Goal: Task Accomplishment & Management: Manage account settings

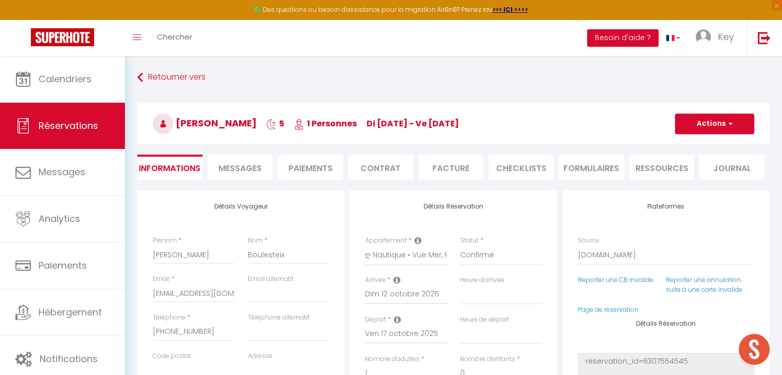
select select "52190"
select select
select select "14"
select select "2"
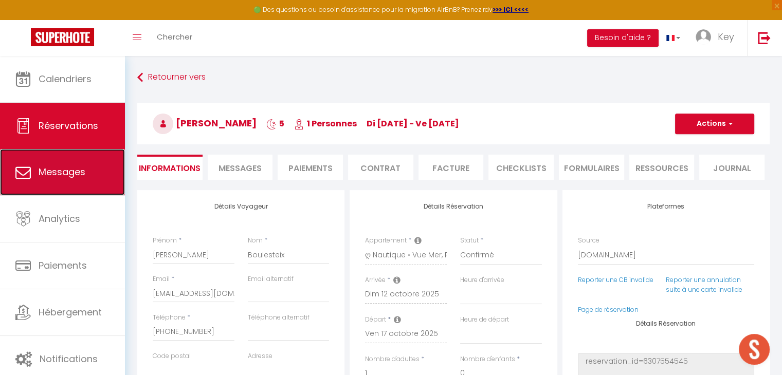
click at [87, 164] on link "Messages" at bounding box center [62, 172] width 125 height 46
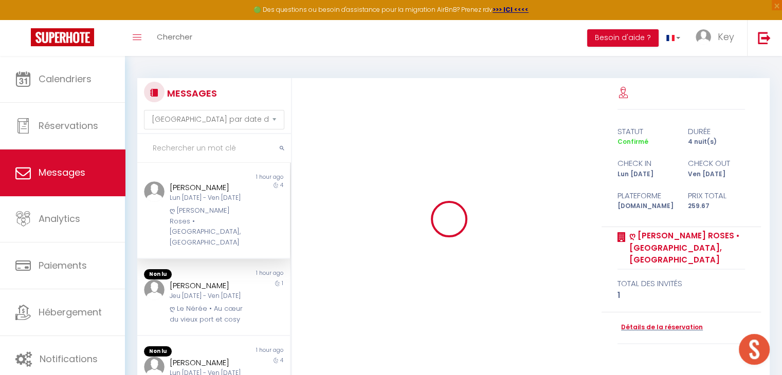
click at [220, 144] on input "text" at bounding box center [214, 148] width 154 height 29
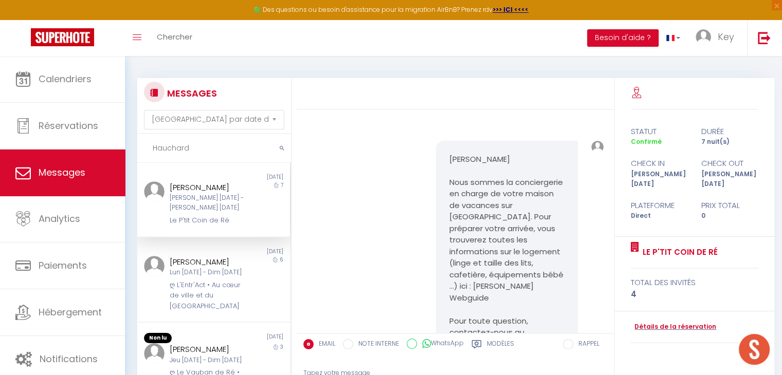
scroll to position [2755, 0]
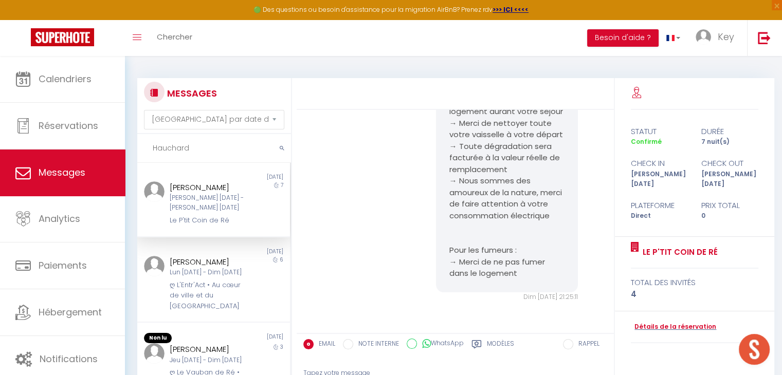
type input "Hauchard"
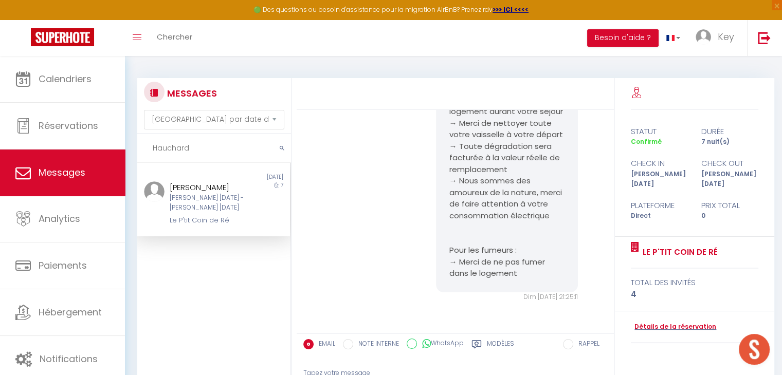
click at [205, 194] on div "[PERSON_NAME]" at bounding box center [208, 187] width 76 height 12
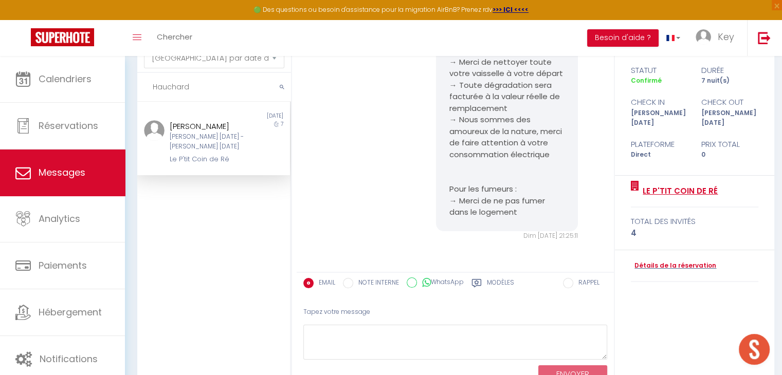
scroll to position [65, 0]
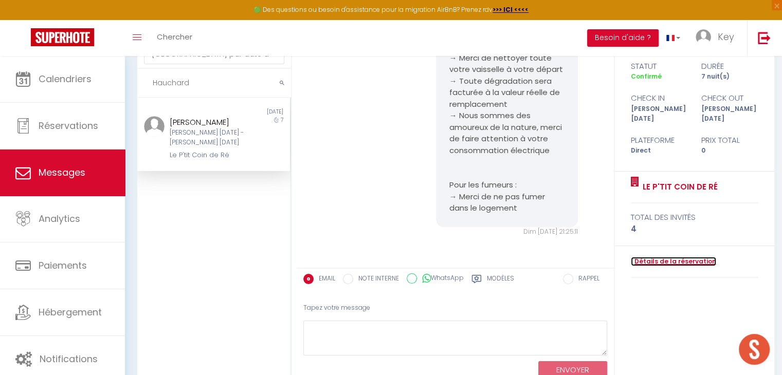
click at [656, 257] on link "Détails de la réservation" at bounding box center [672, 262] width 85 height 10
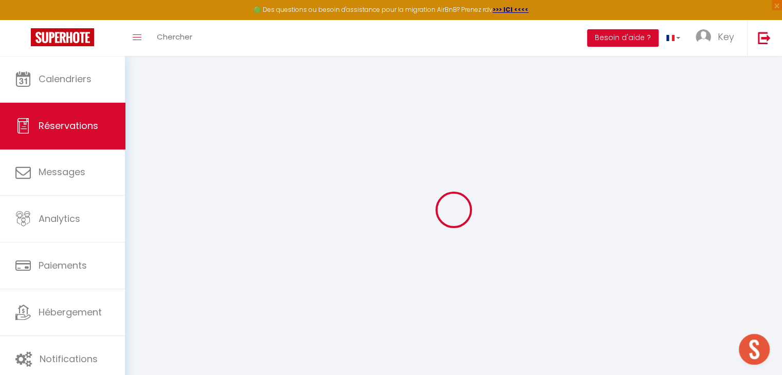
select select
checkbox input "false"
select select
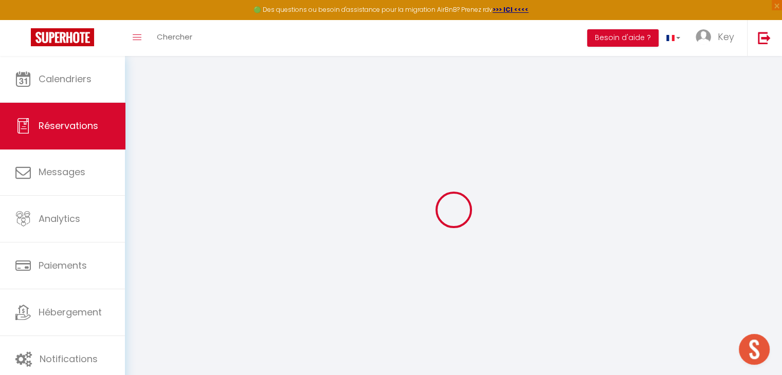
checkbox input "false"
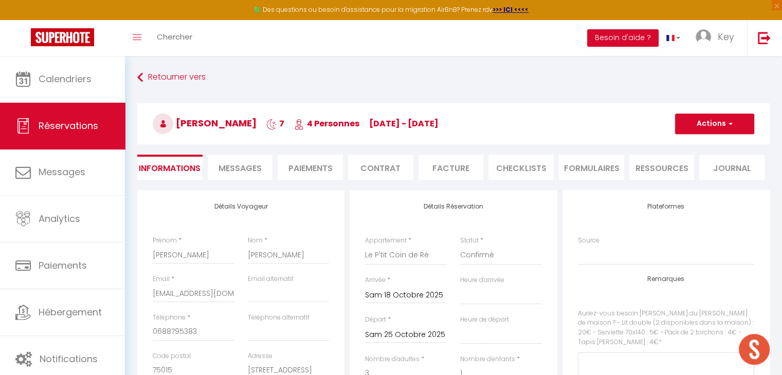
select select
checkbox input "false"
select select "17:00"
select select "10:00"
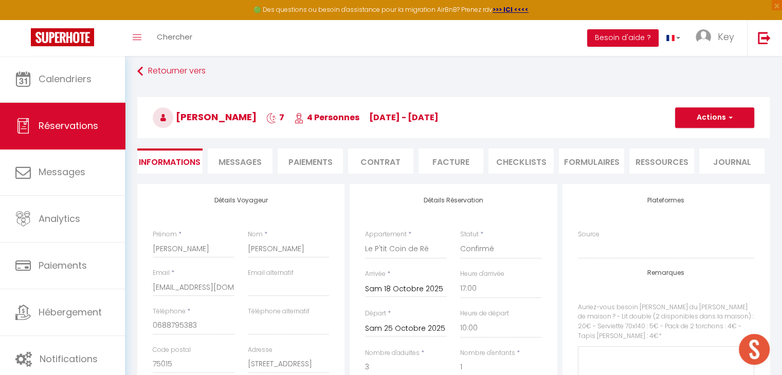
scroll to position [6, 0]
click at [232, 163] on span "Messages" at bounding box center [239, 163] width 43 height 12
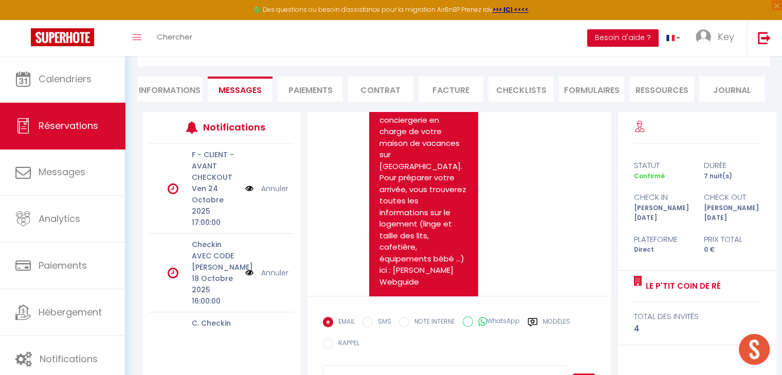
scroll to position [129, 0]
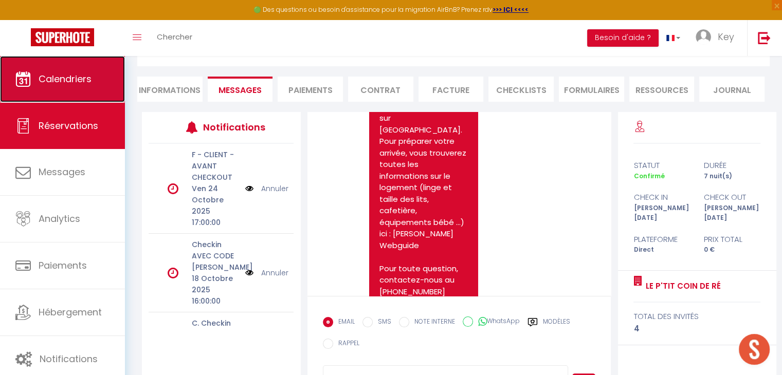
click at [94, 81] on link "Calendriers" at bounding box center [62, 79] width 125 height 46
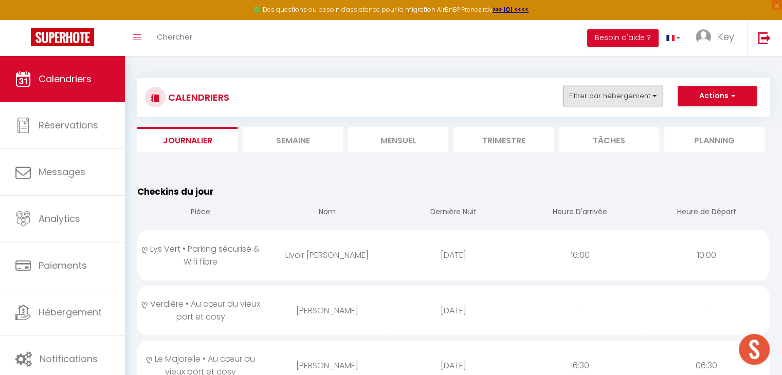
click at [598, 95] on button "Filtrer par hébergement" at bounding box center [612, 96] width 99 height 21
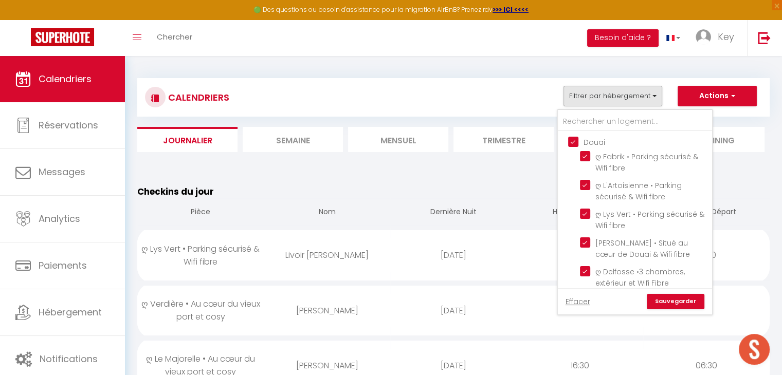
click at [570, 141] on input "Douai" at bounding box center [645, 141] width 154 height 10
checkbox input "false"
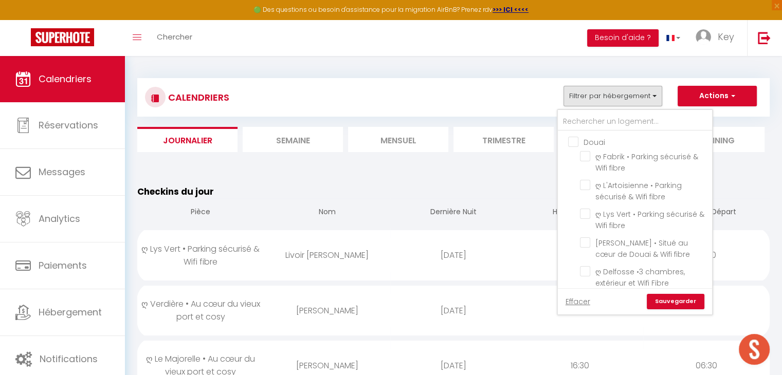
checkbox input "false"
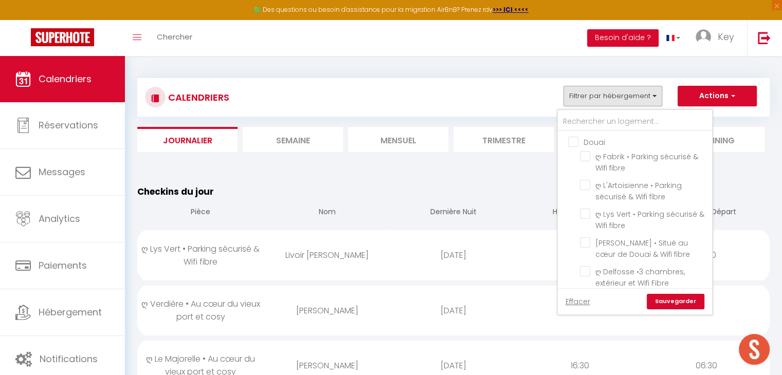
checkbox input "false"
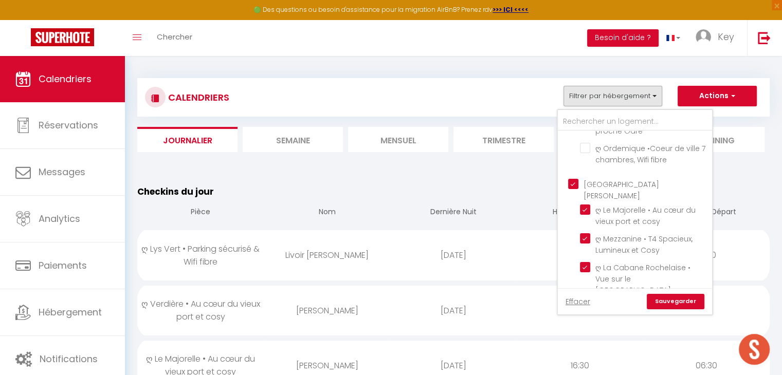
scroll to position [377, 0]
click at [570, 178] on input "[GEOGRAPHIC_DATA][PERSON_NAME]" at bounding box center [645, 183] width 154 height 10
checkbox input "false"
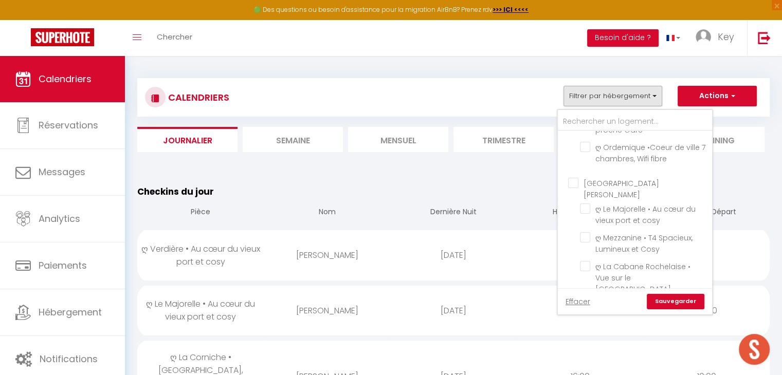
checkbox input "false"
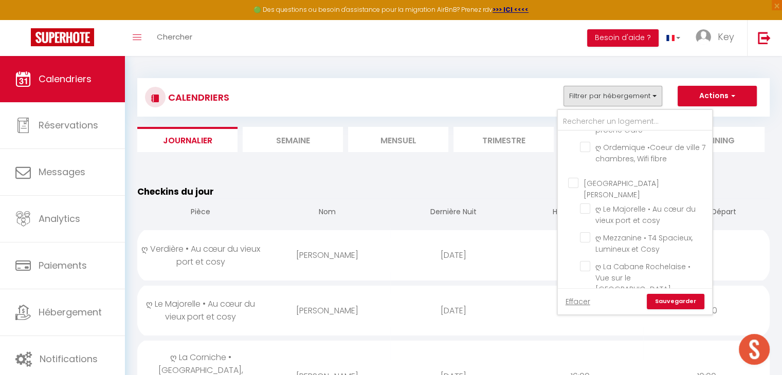
checkbox input "false"
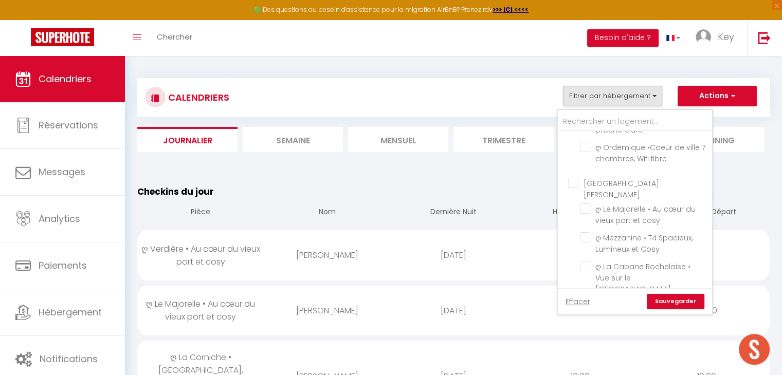
checkbox input "false"
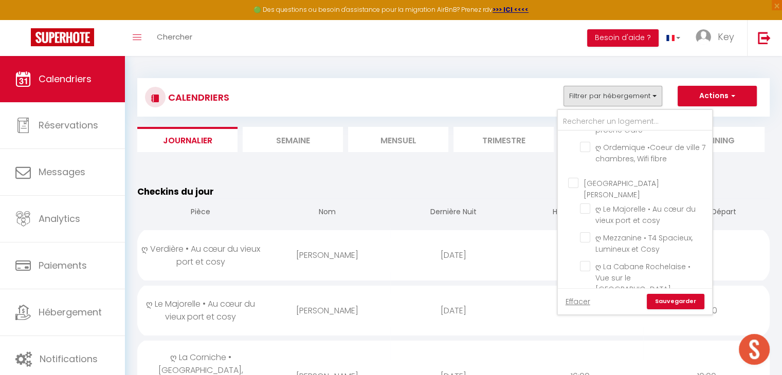
checkbox input "false"
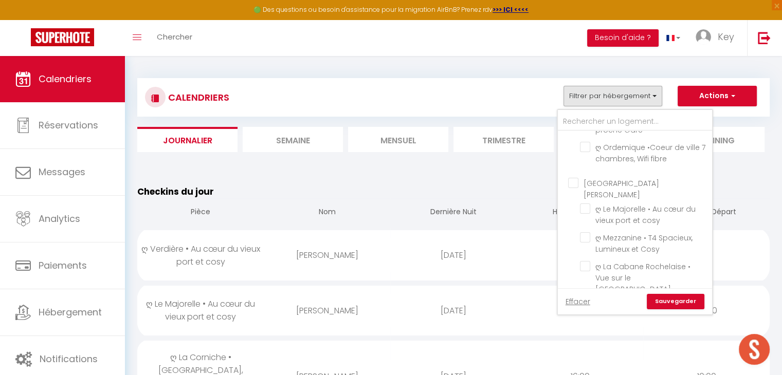
checkbox input "false"
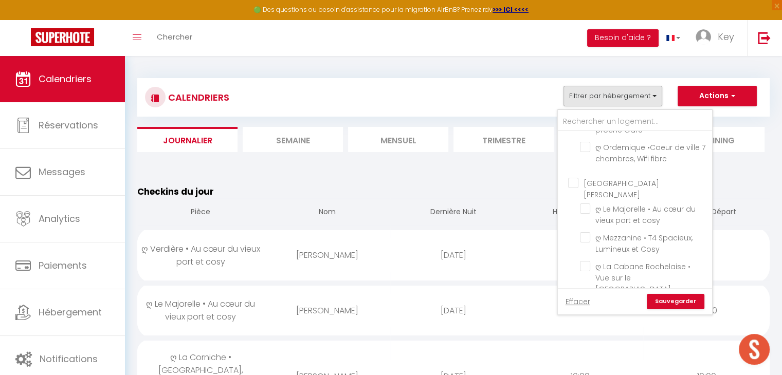
checkbox input "false"
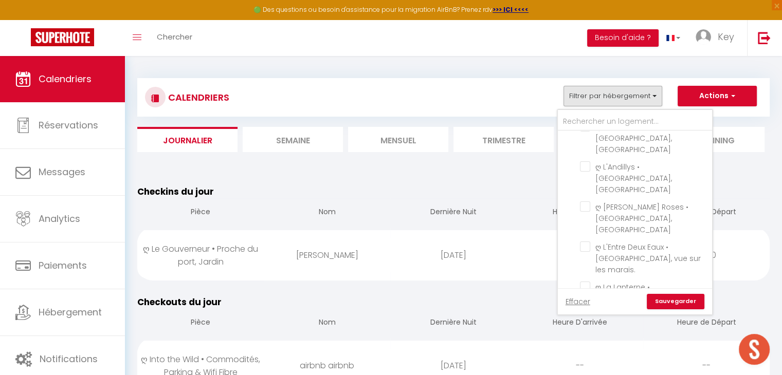
scroll to position [1287, 0]
click at [572, 329] on input "[GEOGRAPHIC_DATA]" at bounding box center [645, 334] width 154 height 10
checkbox input "false"
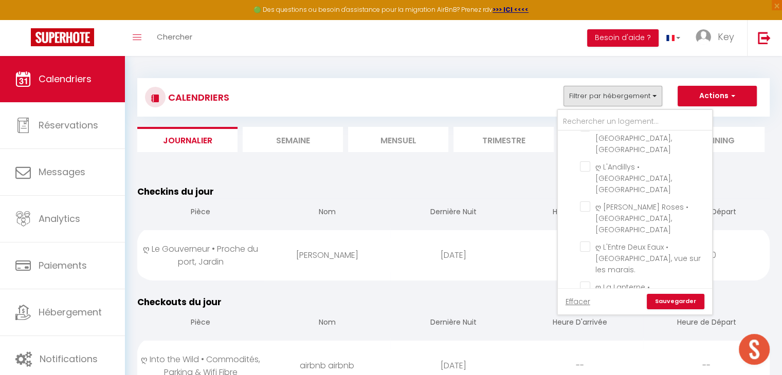
checkbox input "false"
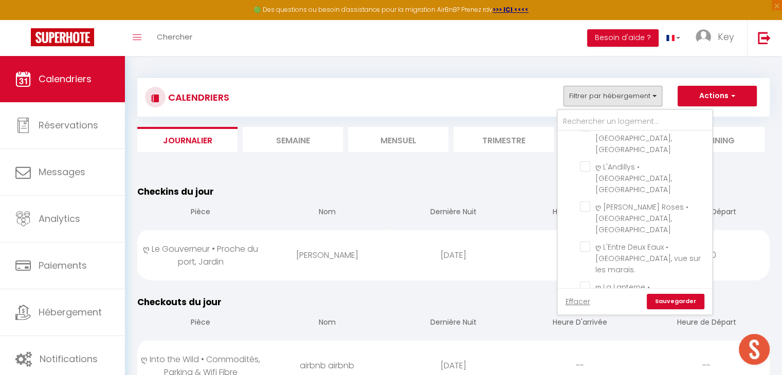
checkbox input "false"
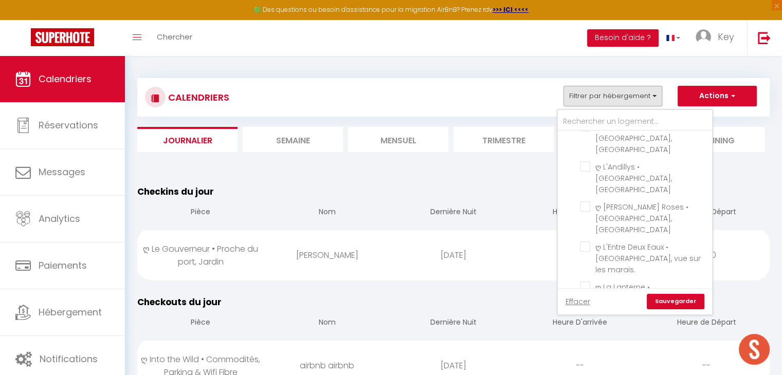
checkbox input "false"
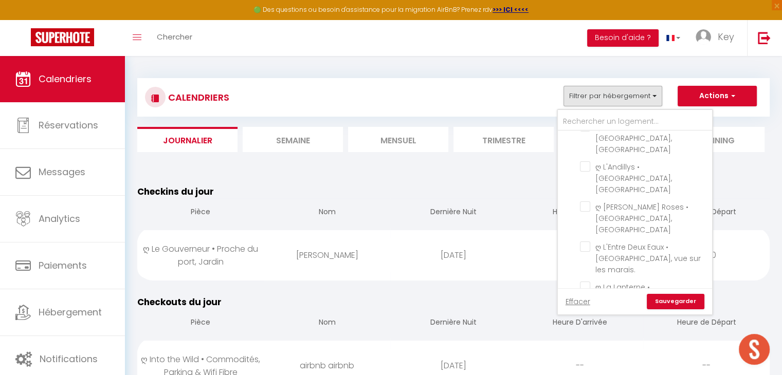
checkbox input "false"
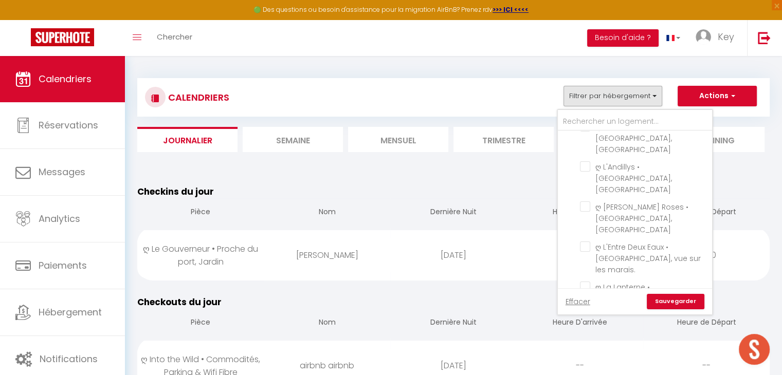
checkbox input "false"
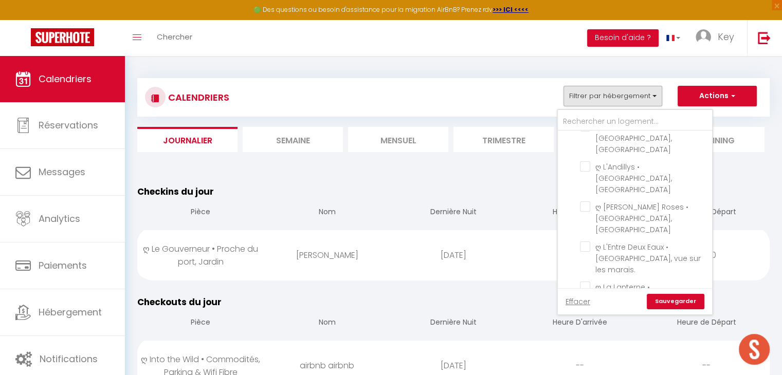
checkbox input "false"
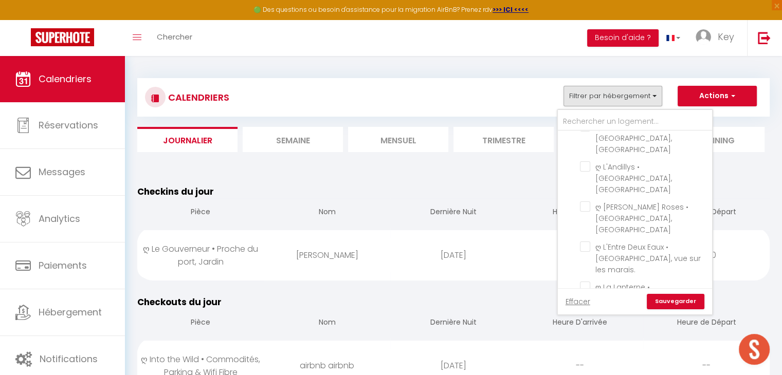
checkbox input "false"
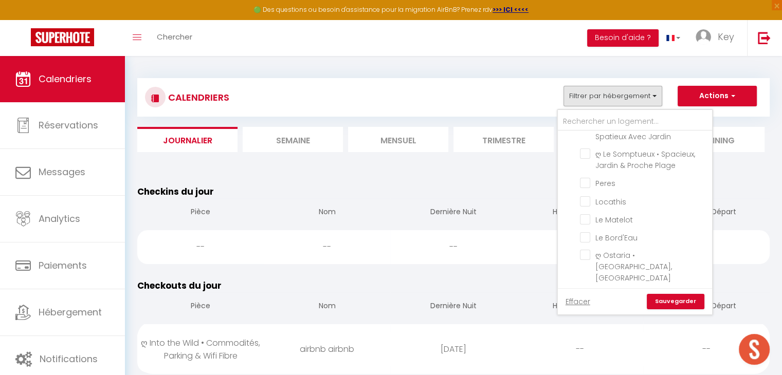
scroll to position [2080, 0]
checkbox input "false"
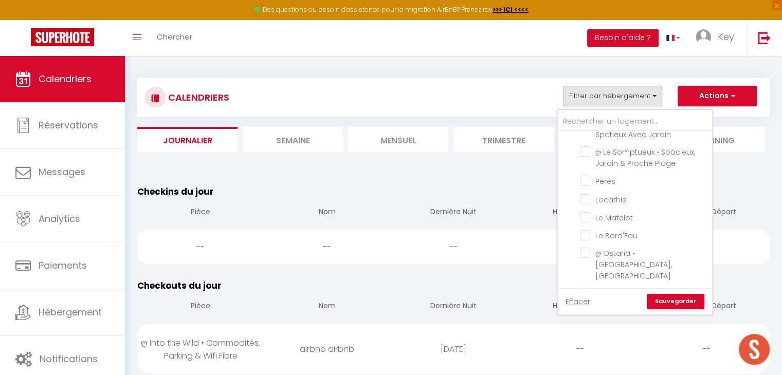
checkbox input "false"
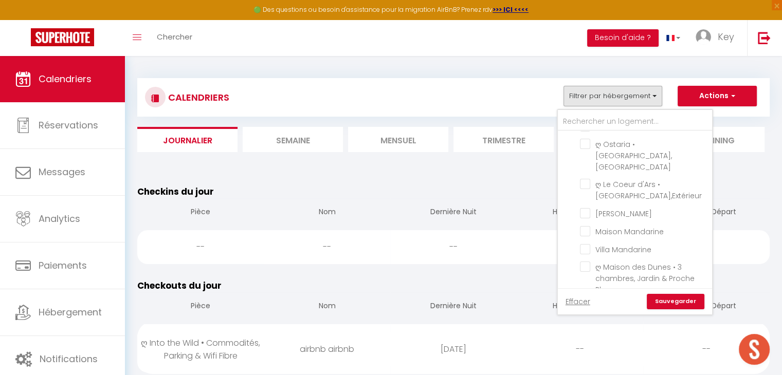
scroll to position [2208, 0]
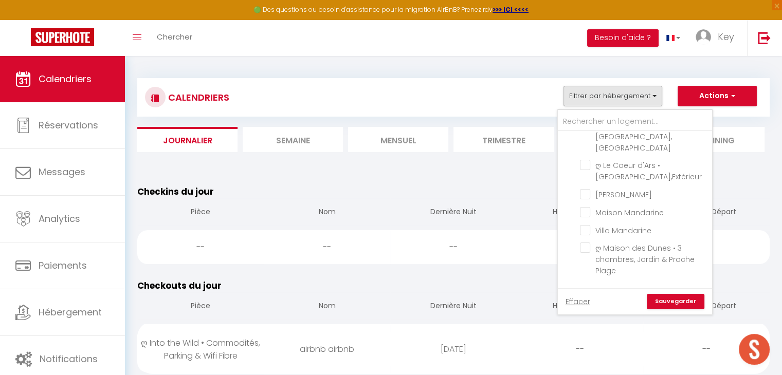
checkbox input "false"
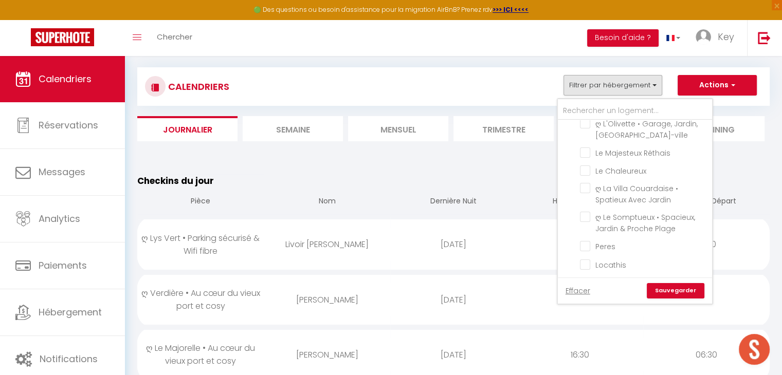
scroll to position [0, 0]
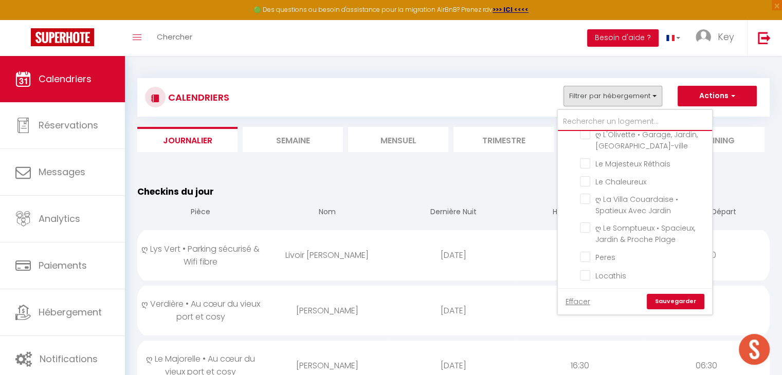
click at [588, 122] on input "text" at bounding box center [635, 122] width 154 height 18
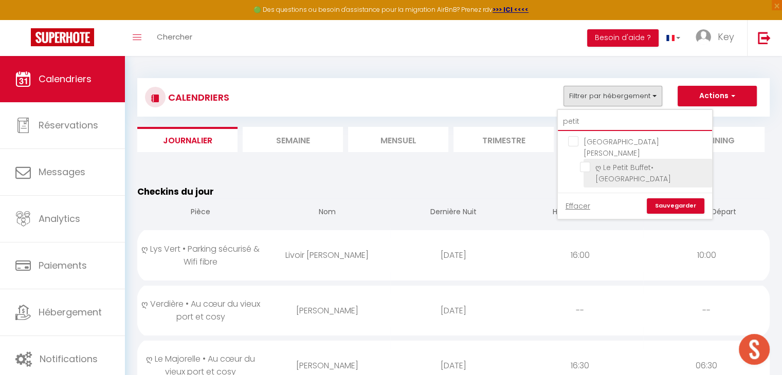
type input "petit"
click at [584, 162] on input "ღ Le Petit Buffet• [GEOGRAPHIC_DATA]" at bounding box center [644, 167] width 128 height 10
checkbox input "true"
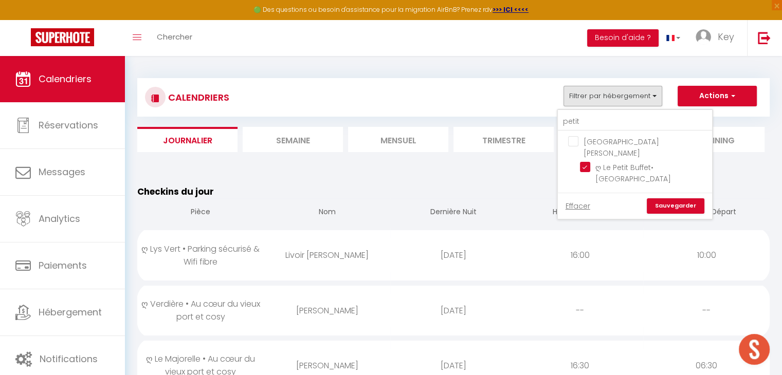
click at [665, 198] on link "Sauvegarder" at bounding box center [675, 205] width 58 height 15
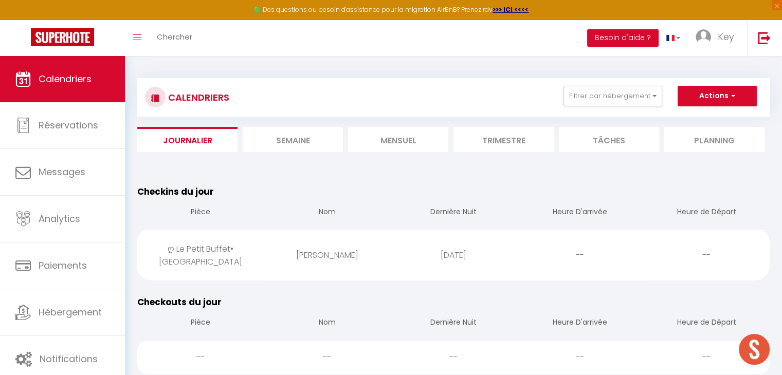
click at [362, 143] on li "Mensuel" at bounding box center [398, 139] width 100 height 25
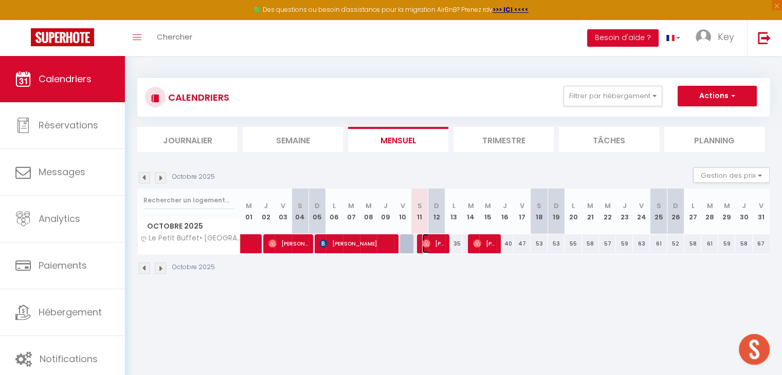
click at [437, 241] on span "[PERSON_NAME]" at bounding box center [433, 244] width 23 height 20
select select "OK"
select select "0"
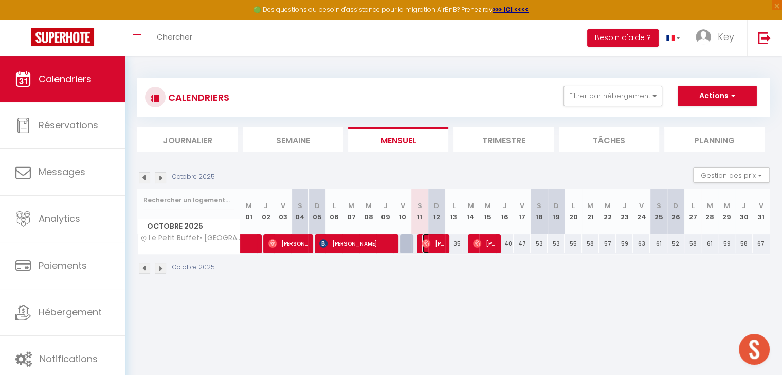
select select "1"
select select
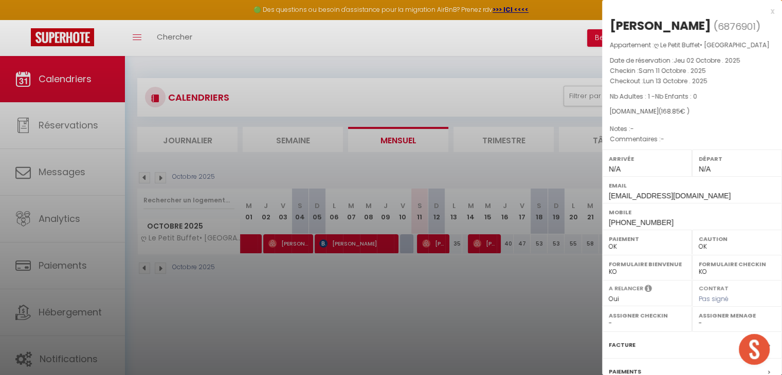
click at [764, 13] on div "x" at bounding box center [688, 11] width 172 height 12
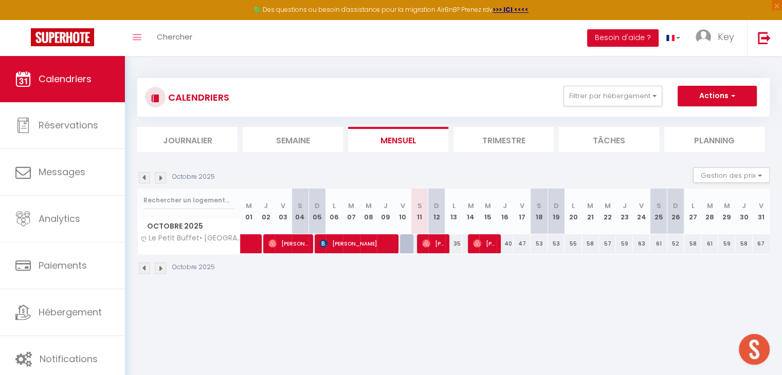
click at [470, 240] on div at bounding box center [476, 244] width 17 height 20
click at [481, 242] on span "[PERSON_NAME]" at bounding box center [484, 244] width 23 height 20
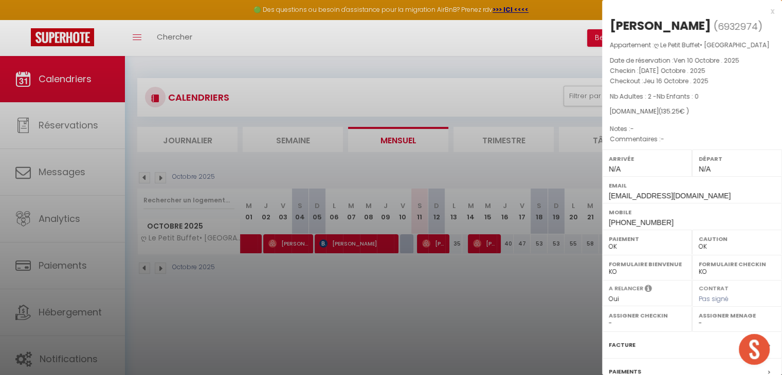
click at [763, 10] on div "x" at bounding box center [688, 11] width 172 height 12
